Goal: Transaction & Acquisition: Purchase product/service

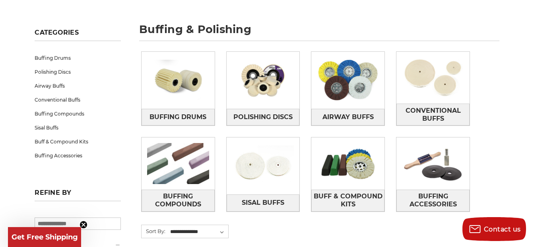
scroll to position [119, 0]
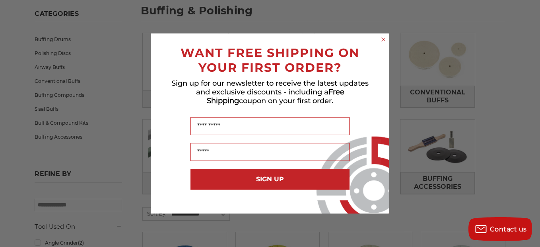
click at [382, 39] on circle "Close dialog" at bounding box center [384, 40] width 8 height 8
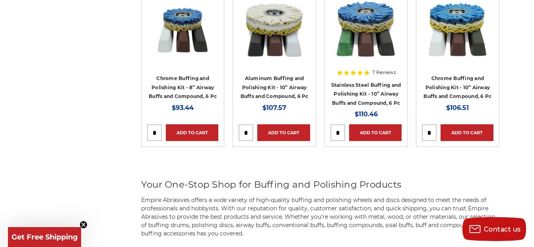
scroll to position [2587, 0]
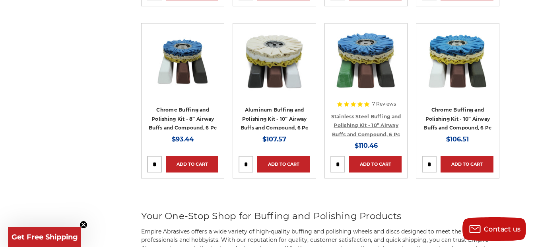
click at [358, 116] on link "Stainless Steel Buffing and Polishing Kit - 10” Airway Buffs and Compound, 6 Pc" at bounding box center [366, 125] width 70 height 24
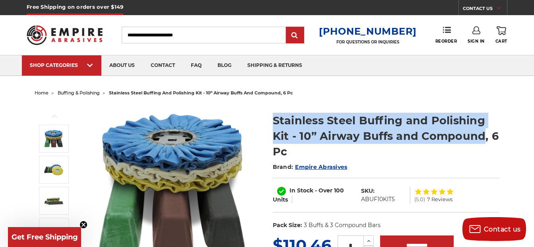
drag, startPoint x: 271, startPoint y: 123, endPoint x: 484, endPoint y: 137, distance: 213.3
click at [484, 137] on section "Stainless Steel Buffing and Polishing Kit - 10” Airway Buffs and Compound, 6 Pc…" at bounding box center [386, 168] width 238 height 129
drag, startPoint x: 484, startPoint y: 137, endPoint x: 476, endPoint y: 133, distance: 8.5
copy h1 "Stainless Steel Buffing and Polishing Kit - 10” Airway Buffs and Compound"
